Goal: Navigation & Orientation: Find specific page/section

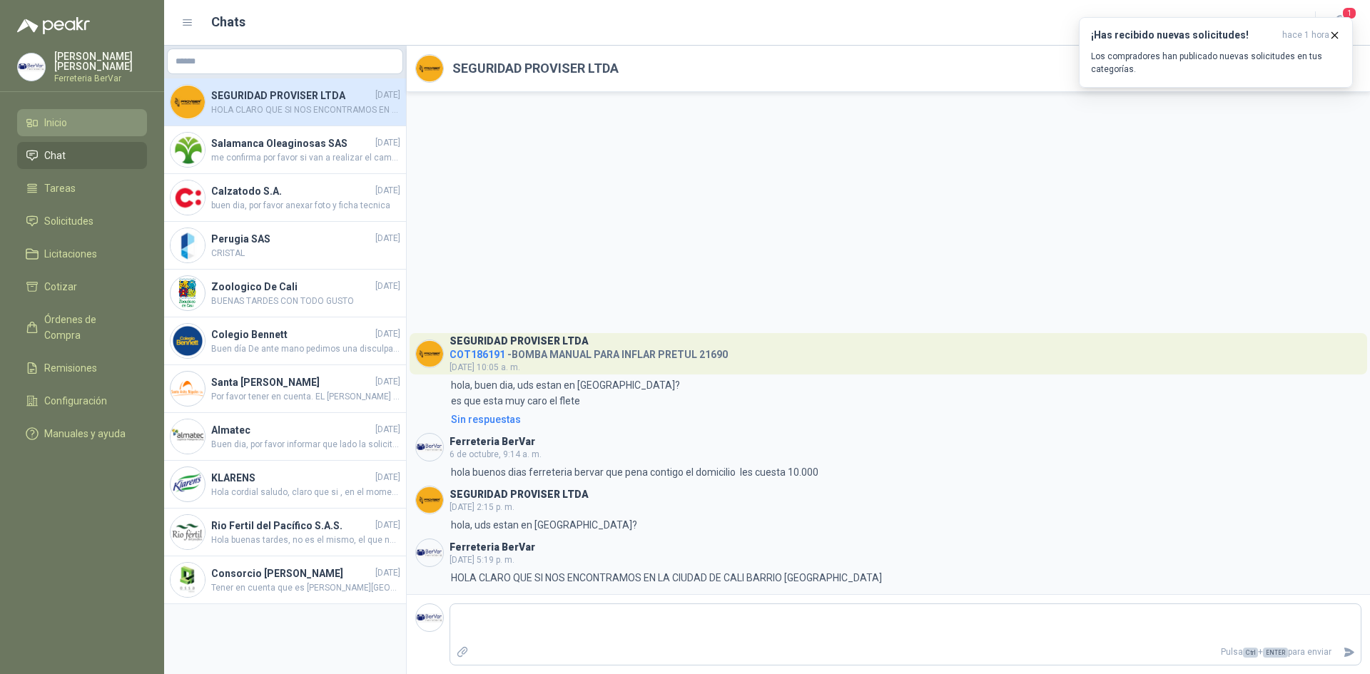
click at [84, 128] on li "Inicio" at bounding box center [82, 123] width 113 height 16
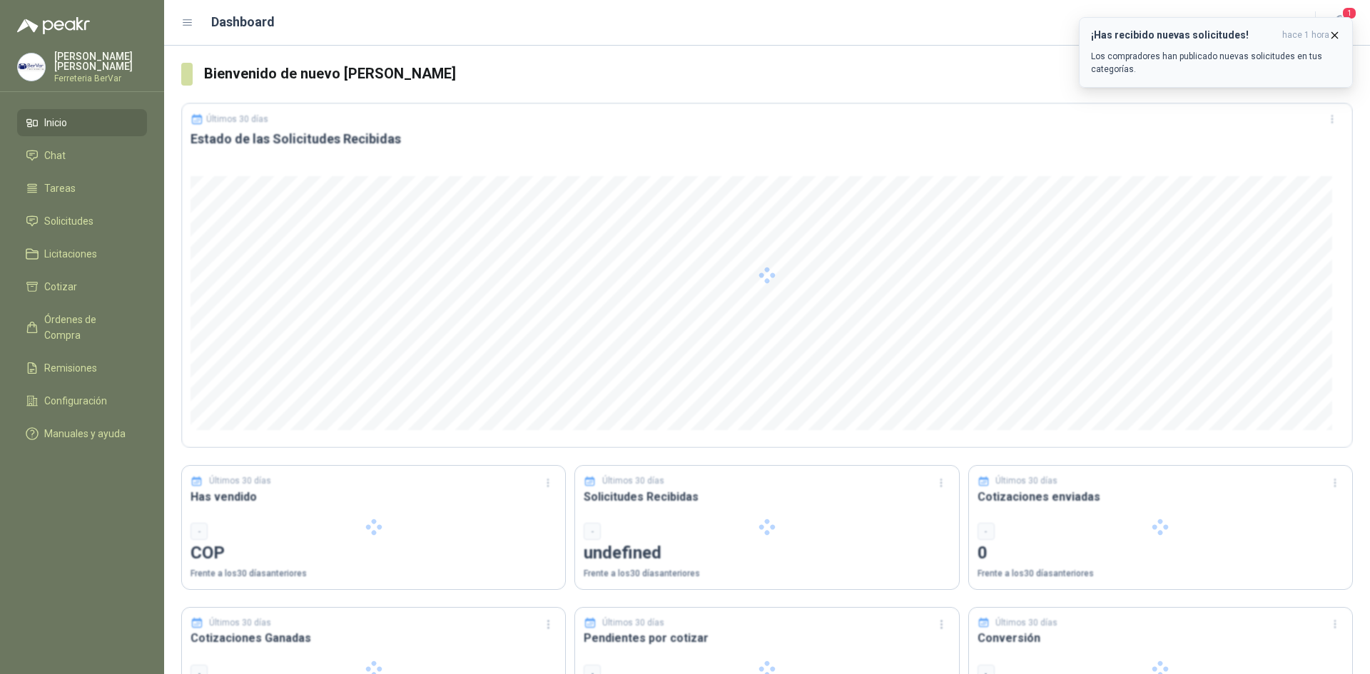
click at [1338, 38] on icon "button" at bounding box center [1336, 35] width 6 height 6
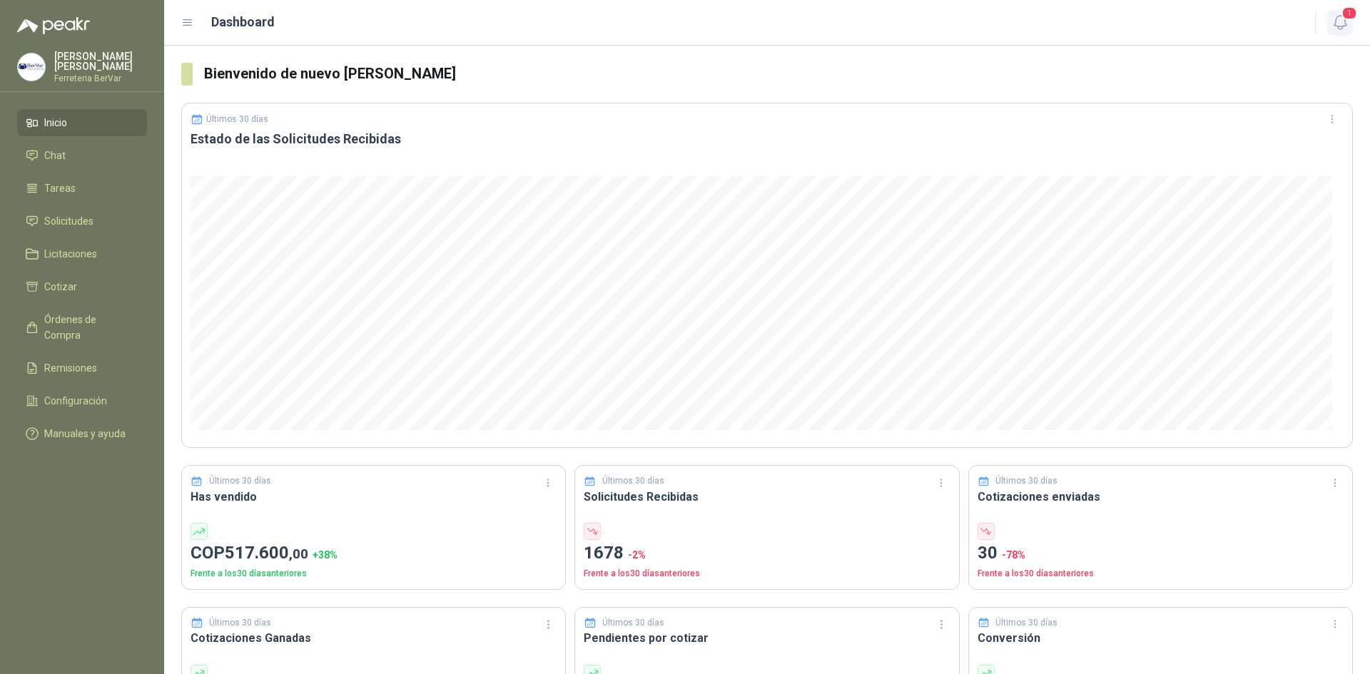
click at [1343, 26] on icon "button" at bounding box center [1340, 23] width 12 height 14
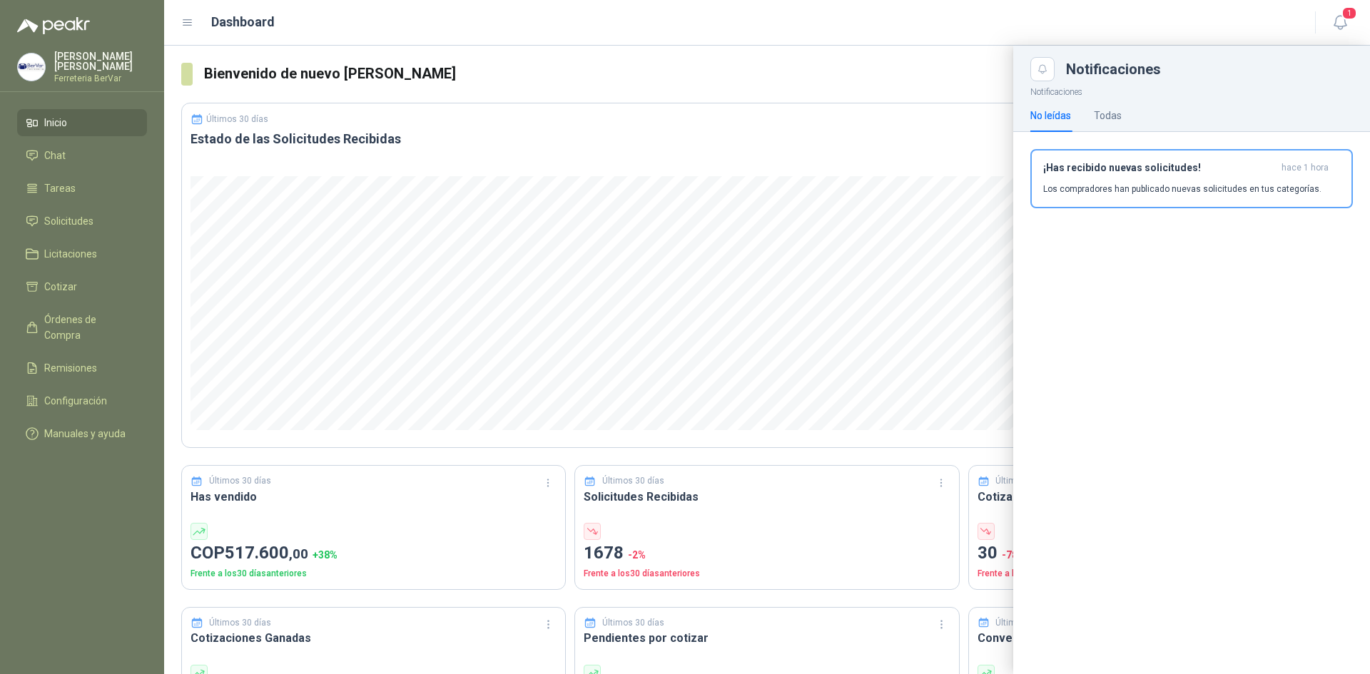
click at [1127, 111] on div "No leídas Todas" at bounding box center [1192, 115] width 323 height 33
click at [1123, 117] on div "No leídas Todas" at bounding box center [1192, 115] width 323 height 33
click at [1099, 111] on div "Todas" at bounding box center [1108, 116] width 28 height 16
